Goal: Navigation & Orientation: Find specific page/section

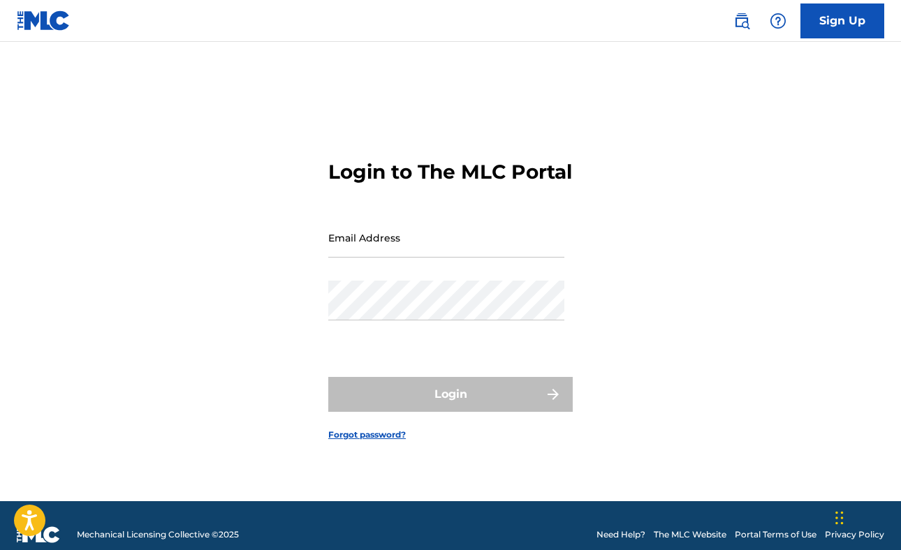
click at [403, 244] on input "Email Address" at bounding box center [446, 238] width 236 height 40
type input "[PERSON_NAME][EMAIL_ADDRESS][PERSON_NAME][DOMAIN_NAME]"
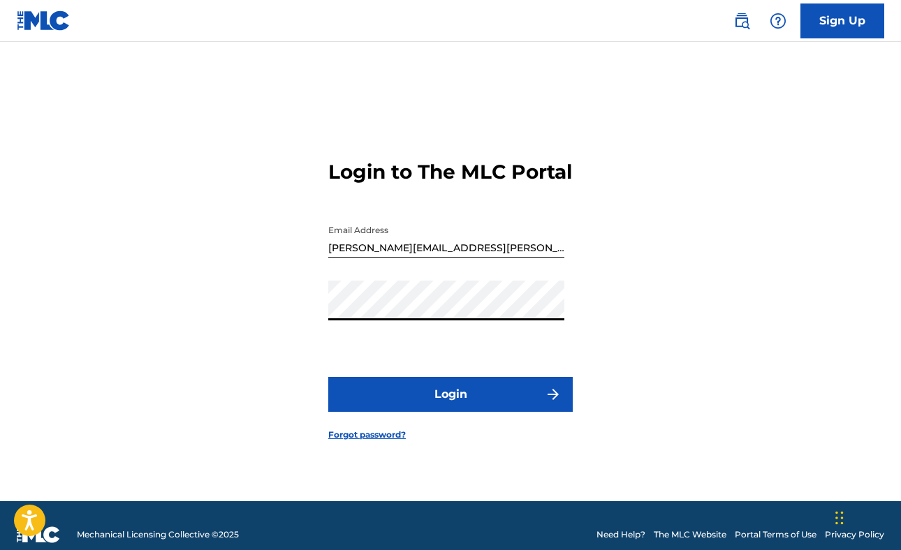
click at [328, 377] on button "Login" at bounding box center [450, 394] width 244 height 35
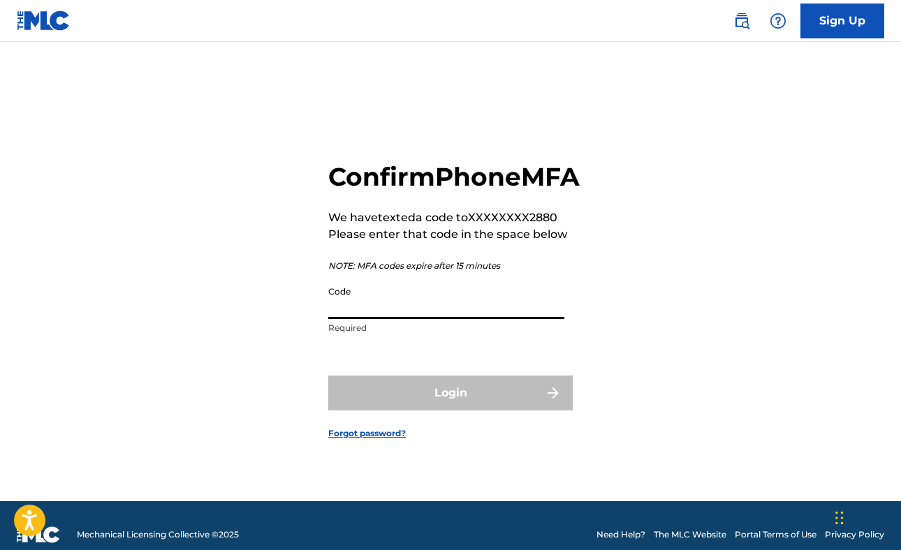
click at [356, 319] on input "Code" at bounding box center [446, 299] width 236 height 40
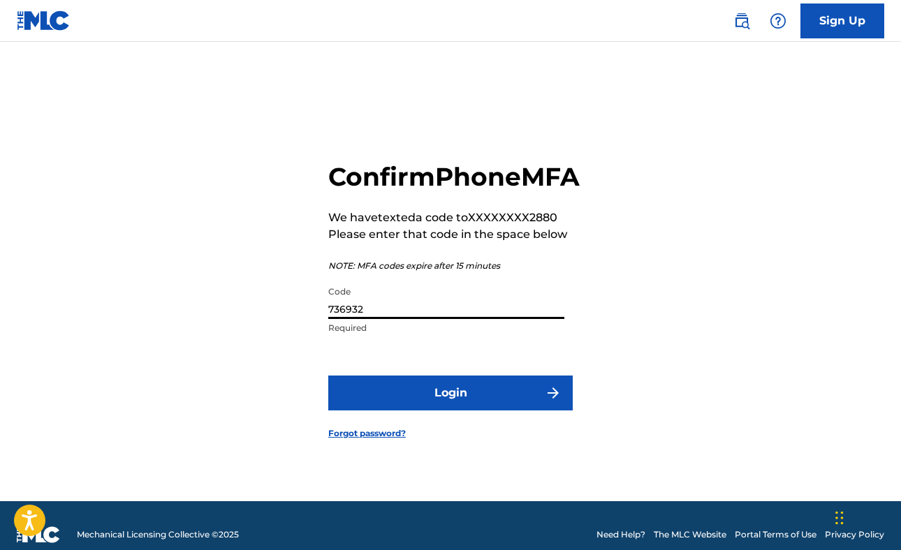
type input "736932"
click at [328, 376] on button "Login" at bounding box center [450, 393] width 244 height 35
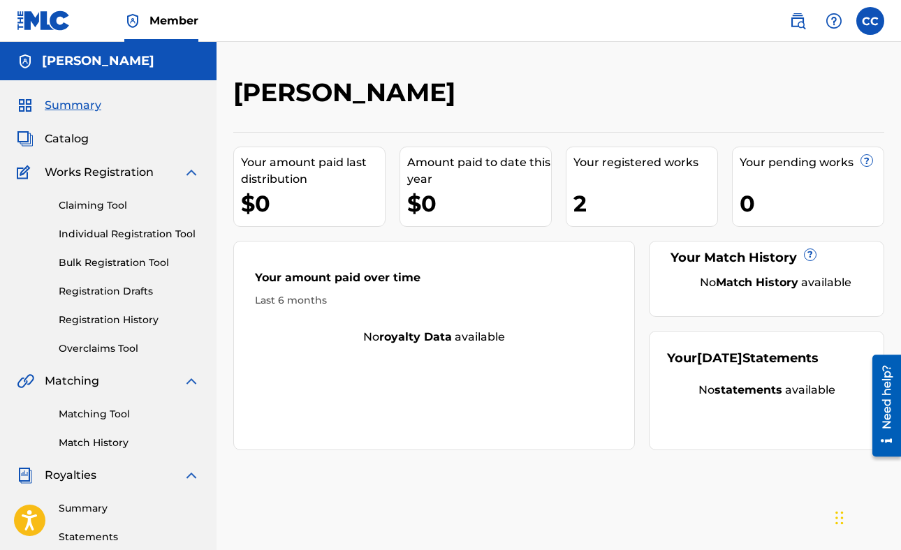
click at [83, 139] on span "Catalog" at bounding box center [67, 139] width 44 height 17
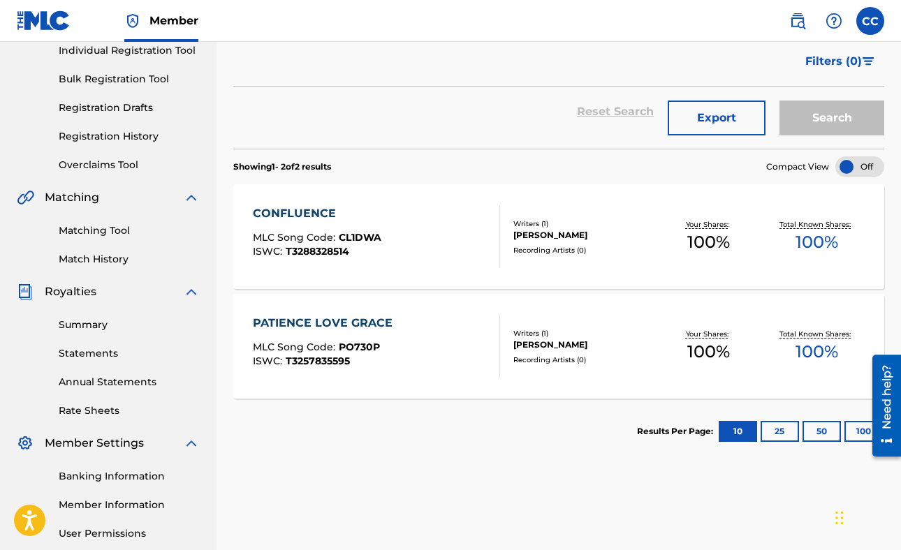
scroll to position [223, 0]
